Goal: Communication & Community: Participate in discussion

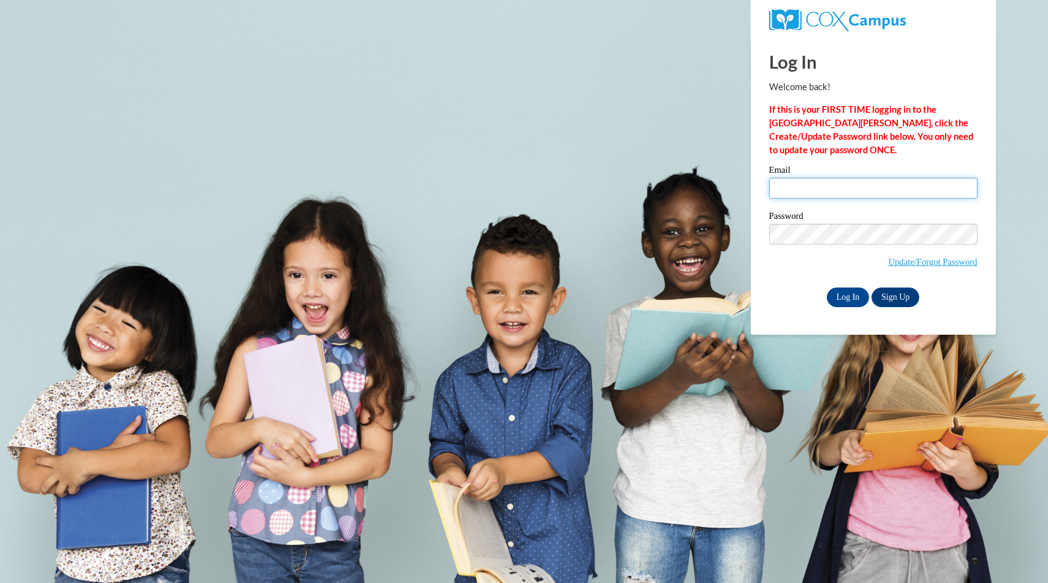
click at [840, 186] on input "Email" at bounding box center [873, 188] width 208 height 21
type input "amberc@ymcaatlanta.org"
click at [827, 287] on input "Log In" at bounding box center [848, 297] width 43 height 20
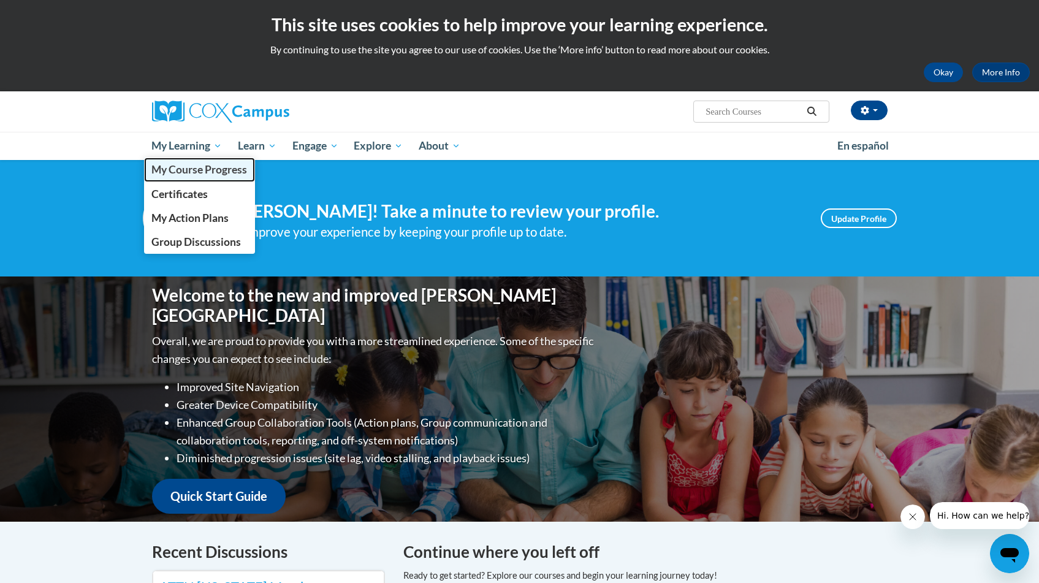
click at [202, 170] on span "My Course Progress" at bounding box center [199, 169] width 96 height 13
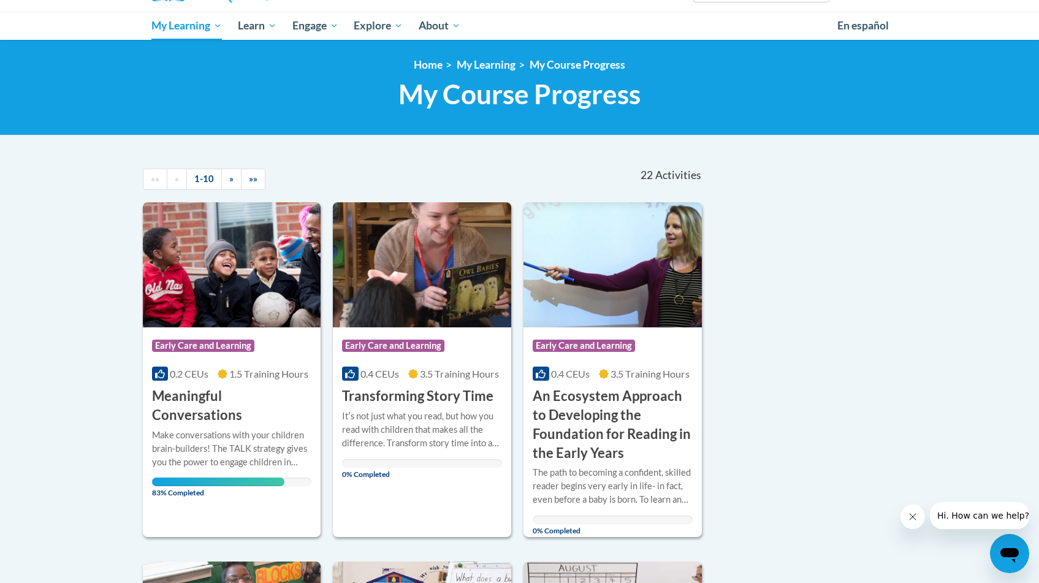
scroll to position [122, 0]
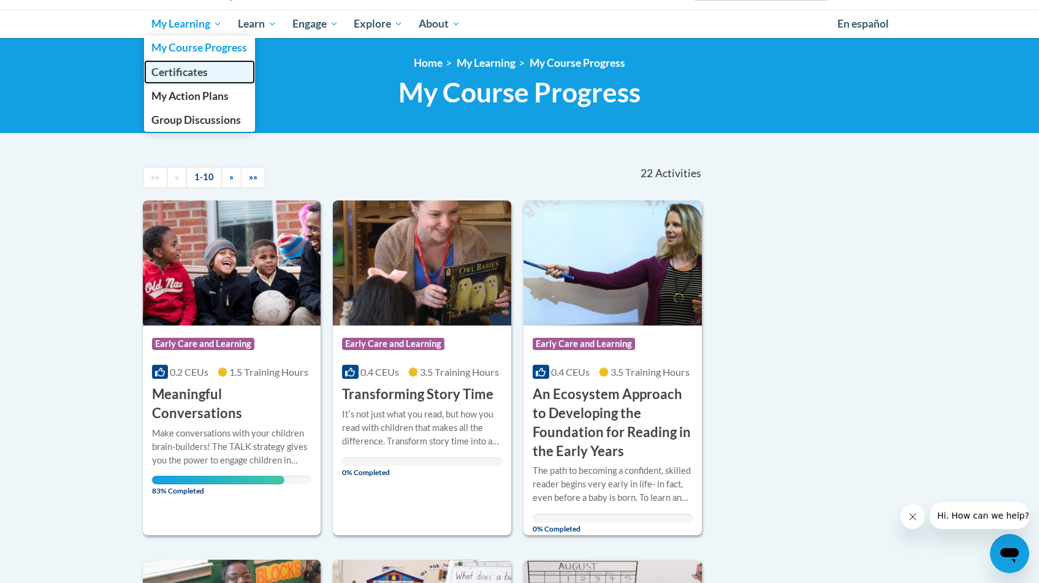
click at [196, 69] on span "Certificates" at bounding box center [179, 72] width 56 height 13
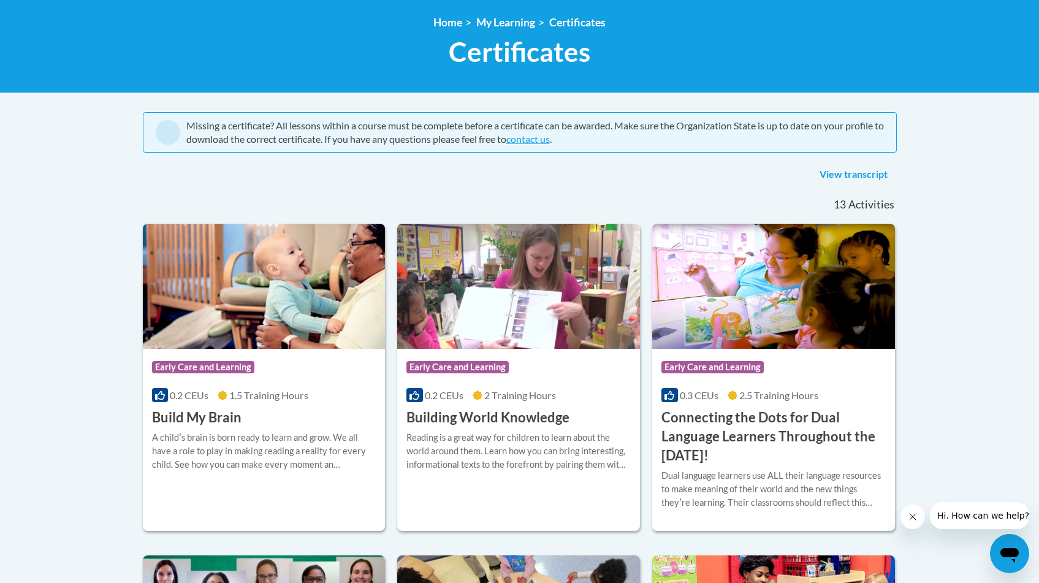
scroll to position [142, 0]
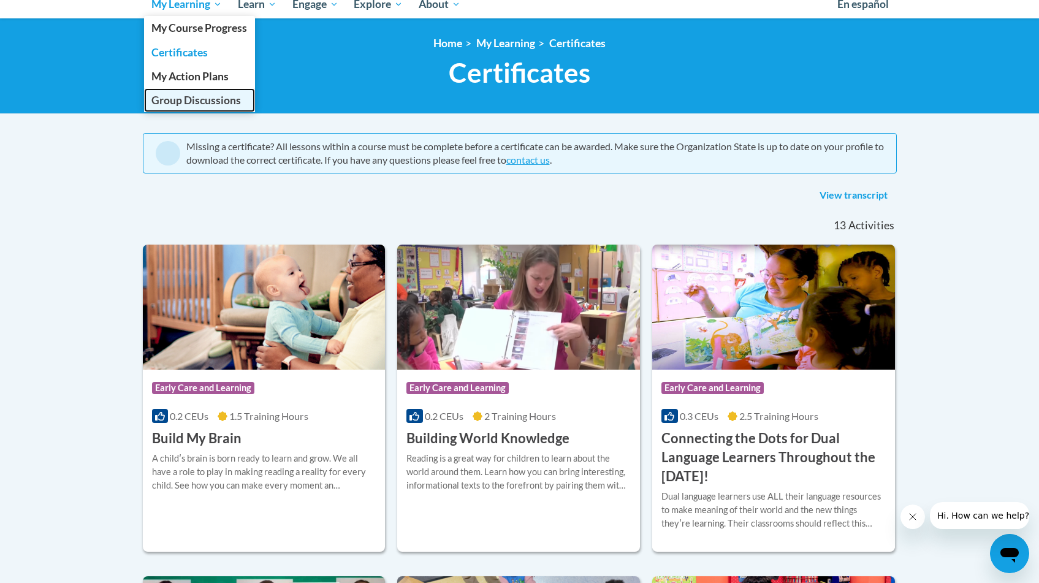
click at [205, 101] on span "Group Discussions" at bounding box center [195, 100] width 89 height 13
click at [190, 108] on link "Group Discussions" at bounding box center [200, 100] width 112 height 24
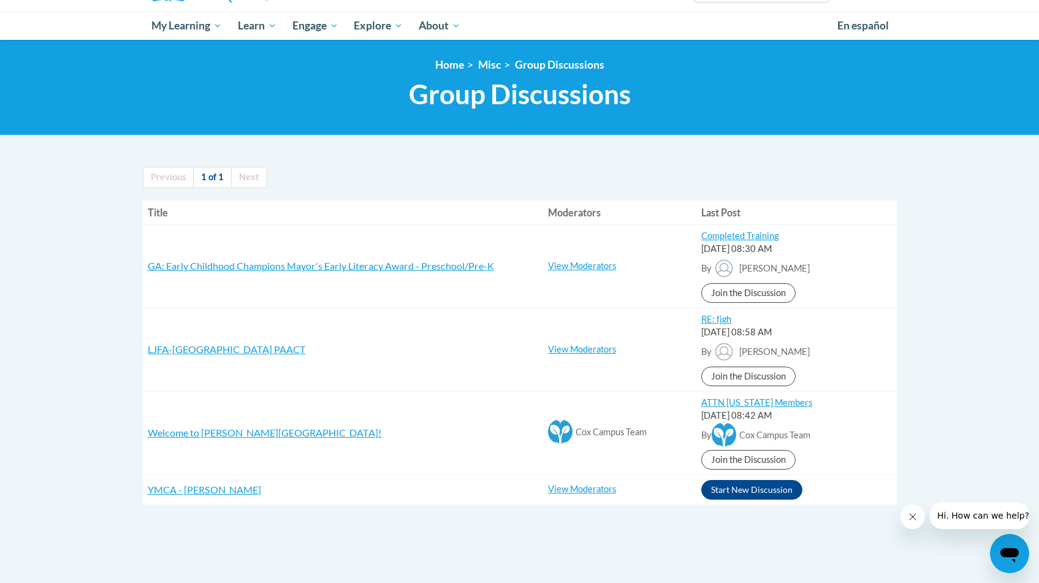
scroll to position [121, 0]
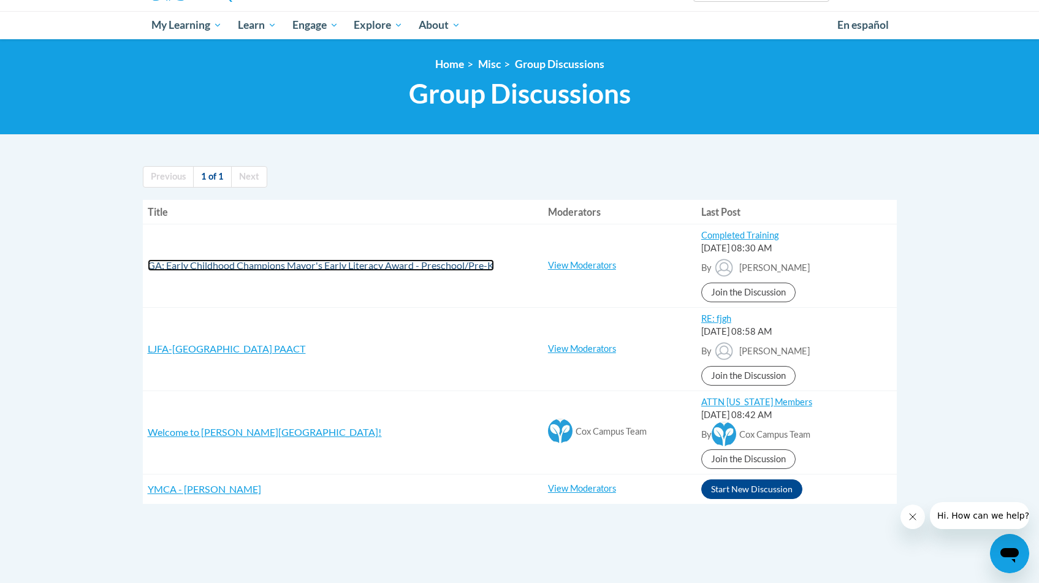
click at [259, 261] on span "GA: Early Childhood Champions Mayor's Early Literacy Award - Preschool/Pre-K" at bounding box center [321, 265] width 346 height 12
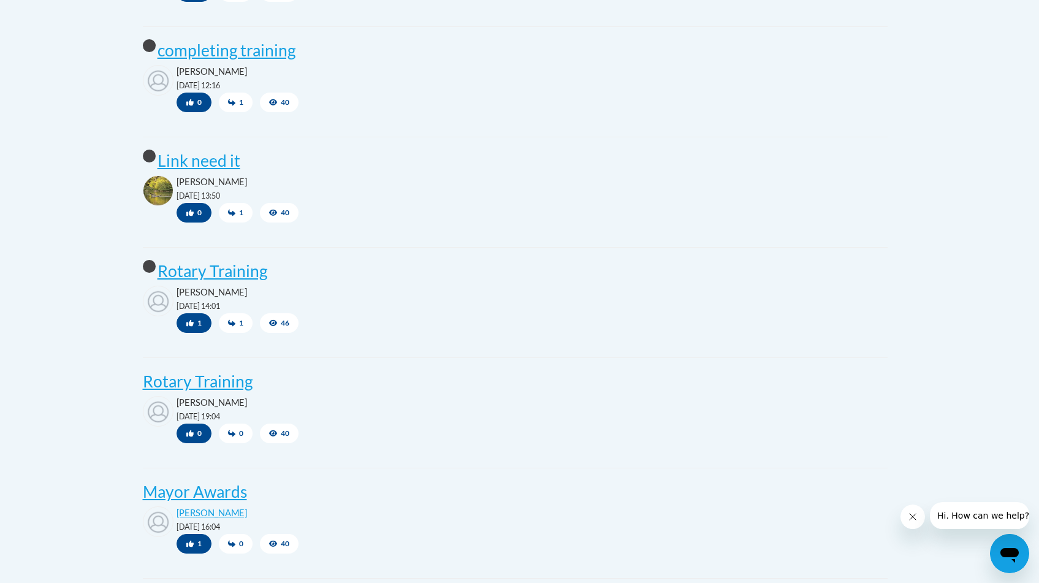
scroll to position [891, 0]
click at [237, 272] on post "Rotary Training" at bounding box center [212, 270] width 110 height 20
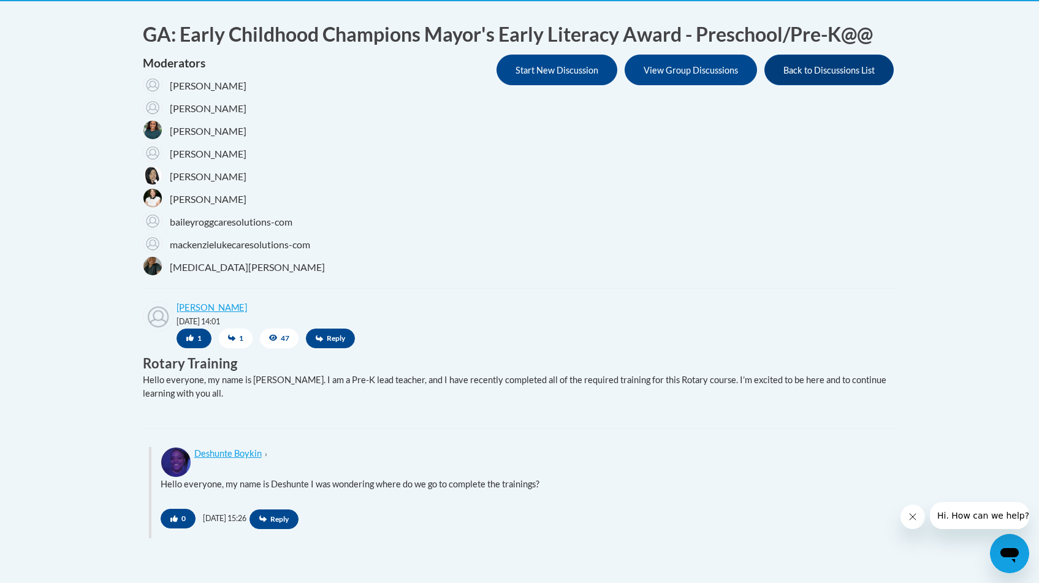
scroll to position [239, 0]
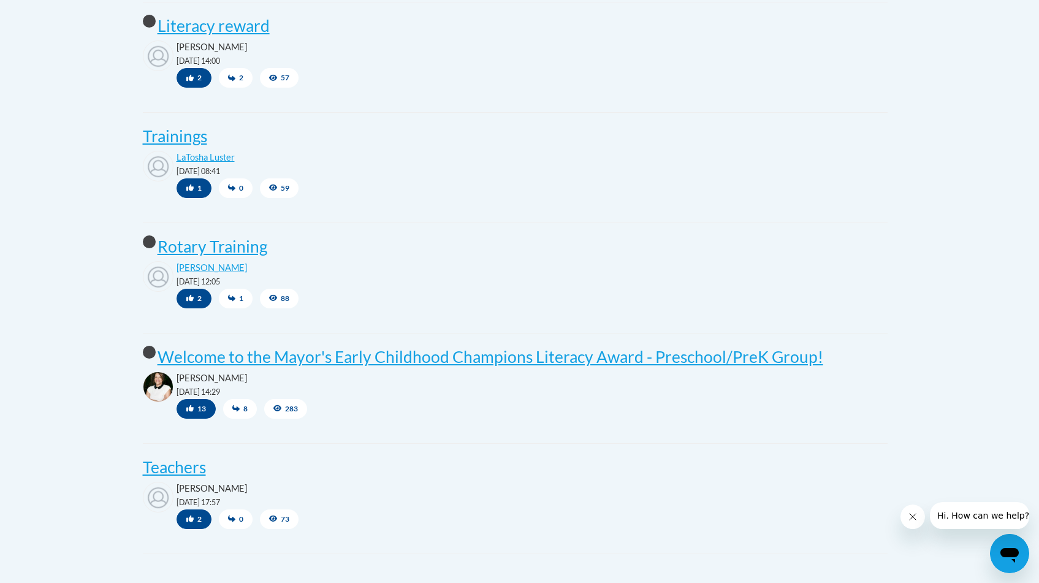
scroll to position [1589, 0]
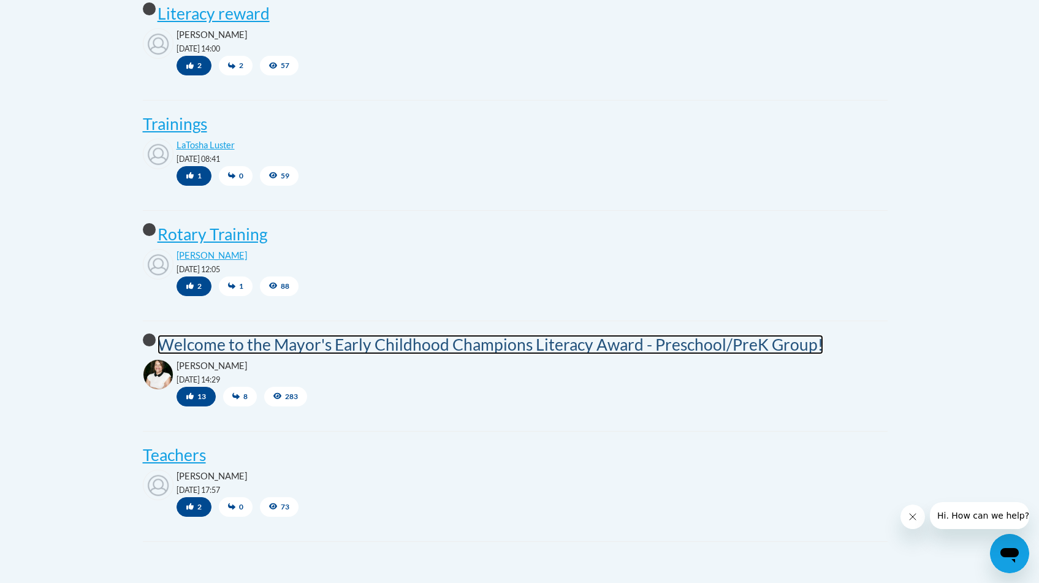
click at [558, 344] on post "Welcome to the Mayor's Early Childhood Champions Literacy Award - Preschool/Pre…" at bounding box center [490, 345] width 666 height 20
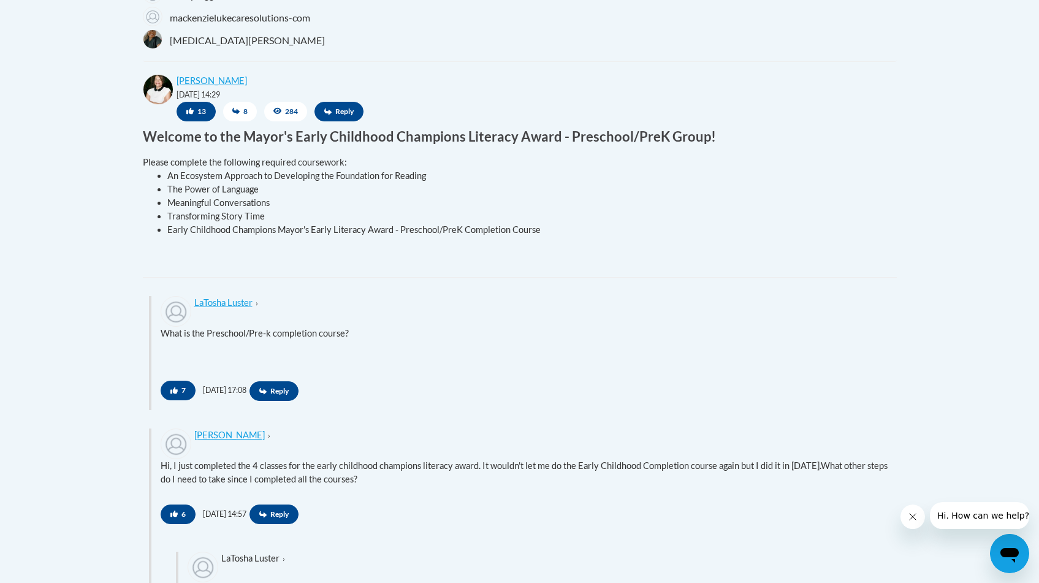
scroll to position [514, 0]
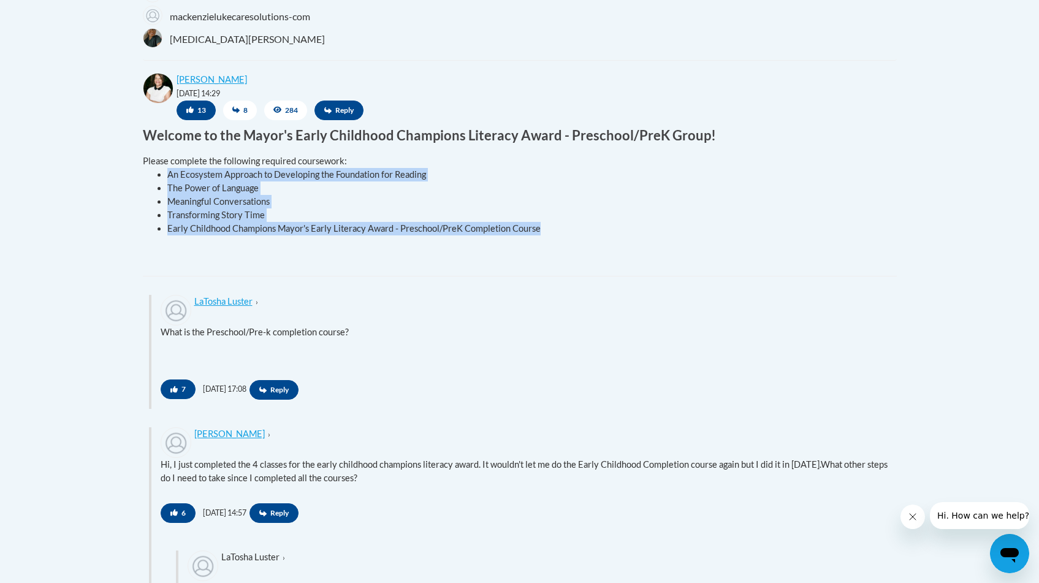
drag, startPoint x: 543, startPoint y: 232, endPoint x: 142, endPoint y: 168, distance: 405.9
click at [143, 168] on ul "An Ecosystem Approach to Developing the Foundation for Reading The Power of Lan…" at bounding box center [515, 201] width 745 height 67
copy ul "An Ecosystem Approach to Developing the Foundation for Reading The Power of Lan…"
